Goal: Complete application form

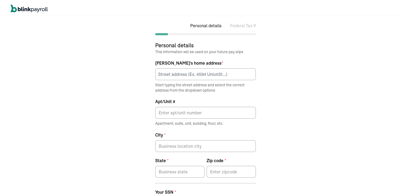
click at [98, 69] on div "Personal details Federal Tax Withholdings State Tax Withholdings Personal detai…" at bounding box center [205, 105] width 411 height 180
click at [206, 70] on input at bounding box center [205, 73] width 101 height 12
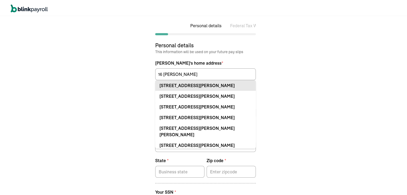
click at [199, 85] on div "[STREET_ADDRESS][PERSON_NAME]" at bounding box center [205, 84] width 92 height 6
type input "[STREET_ADDRESS][PERSON_NAME]"
type input "Binghamton"
type input "NY"
type input "13901"
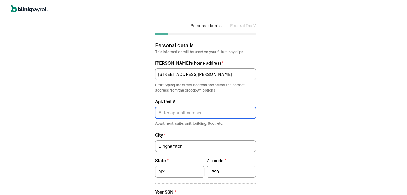
click at [187, 110] on input "Apt/Unit #" at bounding box center [205, 112] width 101 height 12
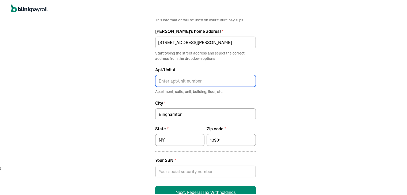
scroll to position [34, 0]
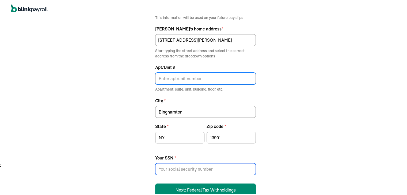
click at [216, 165] on input at bounding box center [205, 168] width 101 height 12
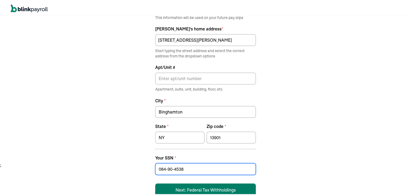
type input "084-90-4538"
click at [209, 187] on button "Next: Federal Tax Withholdings" at bounding box center [205, 189] width 101 height 13
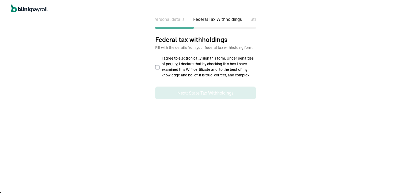
select select "S"
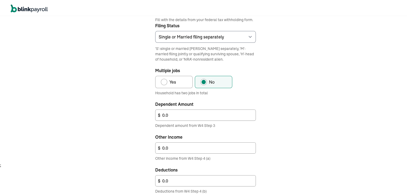
scroll to position [0, 48]
click at [197, 33] on select "Select an item Single or Married filing separately Married filing jointly or Qu…" at bounding box center [205, 36] width 101 height 12
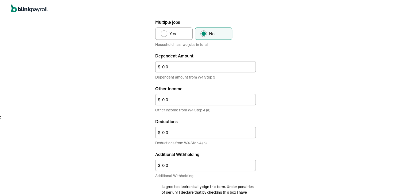
scroll to position [123, 0]
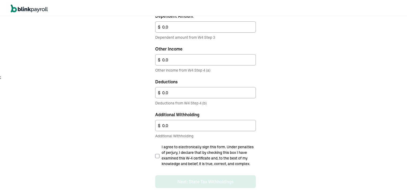
click at [157, 153] on input "I agree to electronically sign this form. Under penalties of perjury, I declare…" at bounding box center [157, 155] width 4 height 4
checkbox input "true"
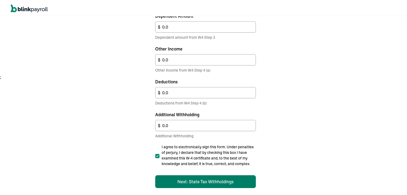
click at [177, 185] on button "Next: State Tax Withholdings" at bounding box center [205, 180] width 101 height 13
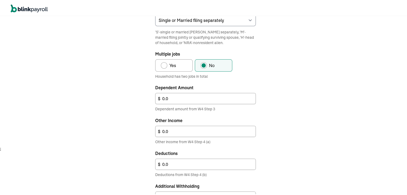
select select "S"
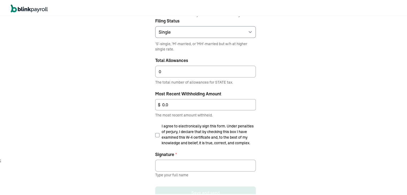
scroll to position [39, 0]
click at [171, 132] on span "I agree to electronically sign this form. Under penalties of perjury, I declare…" at bounding box center [209, 133] width 94 height 22
click at [159, 132] on input "I agree to electronically sign this form. Under penalties of perjury, I declare…" at bounding box center [157, 134] width 4 height 4
checkbox input "true"
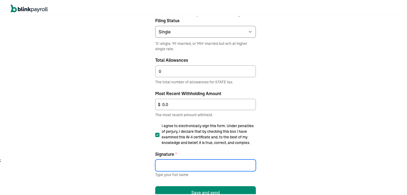
click at [172, 165] on input "Signature *" at bounding box center [205, 165] width 101 height 12
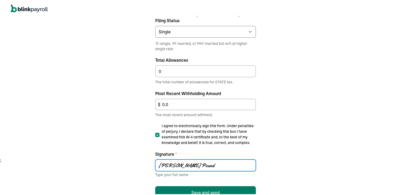
type input "[PERSON_NAME] Pound"
click at [184, 189] on button "Save and send" at bounding box center [205, 191] width 101 height 13
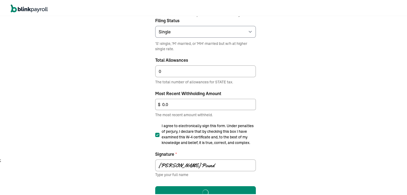
scroll to position [6, 0]
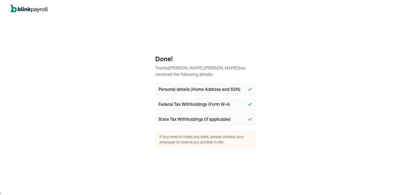
click at [296, 92] on div "Done! Thanks [PERSON_NAME] has received the following details: Personal details…" at bounding box center [205, 99] width 411 height 180
click at [57, 112] on div "Done! Thanks [PERSON_NAME] has received the following details: Personal details…" at bounding box center [205, 99] width 411 height 180
